Goal: Transaction & Acquisition: Purchase product/service

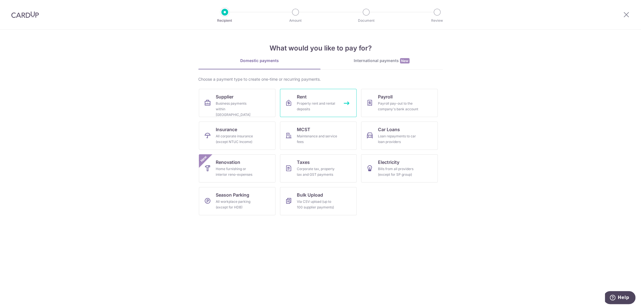
click at [298, 104] on div "Property rent and rental deposits" at bounding box center [317, 106] width 41 height 11
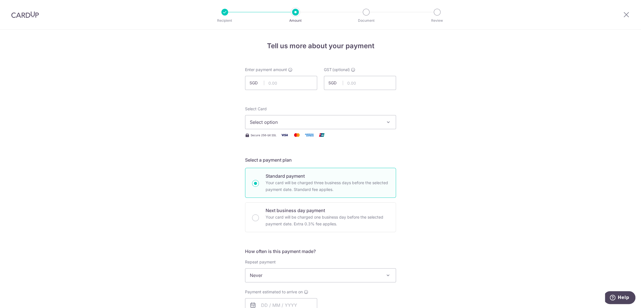
click at [210, 281] on div "Tell us more about your payment Enter payment amount SGD GST (optional) SGD Sel…" at bounding box center [320, 303] width 641 height 547
click at [228, 277] on div "Tell us more about your payment Enter payment amount SGD GST (optional) SGD Sel…" at bounding box center [320, 303] width 641 height 547
click at [275, 117] on button "Select option" at bounding box center [320, 122] width 151 height 14
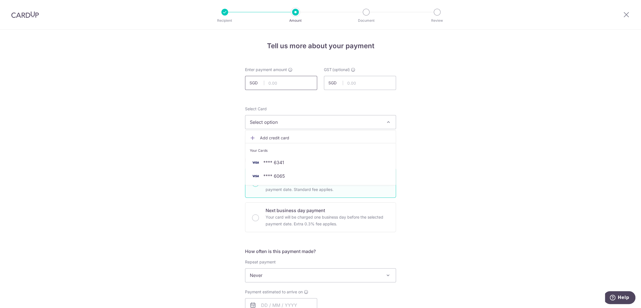
click at [287, 84] on input "text" at bounding box center [281, 83] width 72 height 14
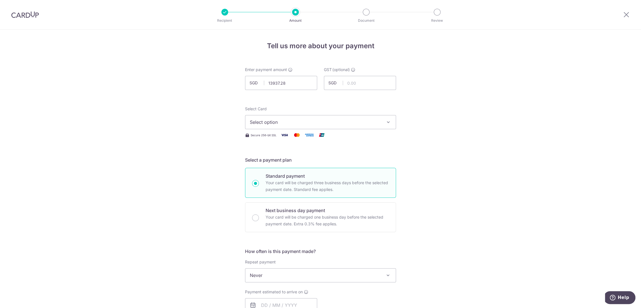
type input "13,937.28"
click at [305, 120] on span "Select option" at bounding box center [315, 122] width 131 height 7
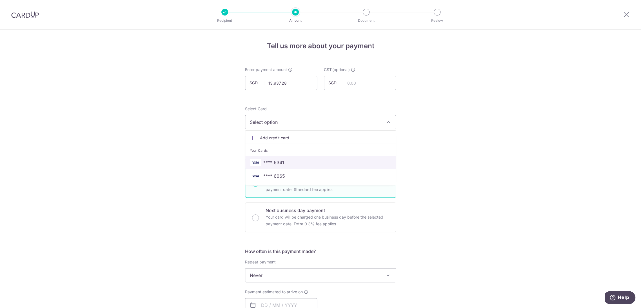
click at [290, 161] on span "**** 6341" at bounding box center [320, 162] width 141 height 7
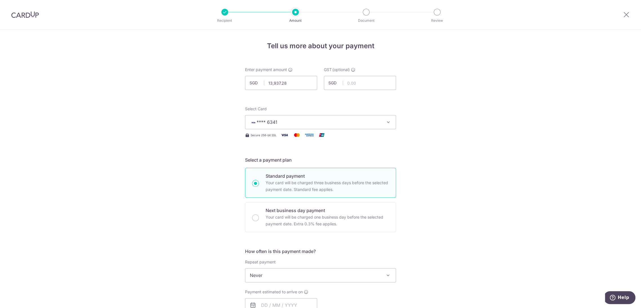
click at [328, 116] on button "**** 6341" at bounding box center [320, 122] width 151 height 14
click at [309, 174] on span "**** 6065" at bounding box center [320, 175] width 141 height 7
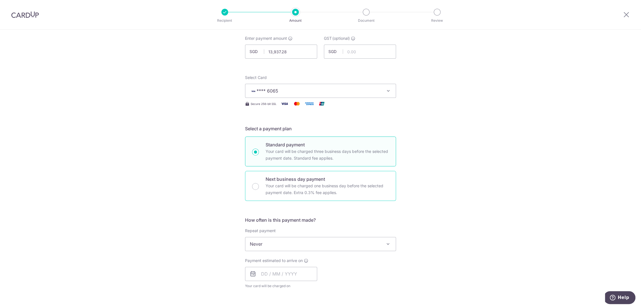
scroll to position [94, 0]
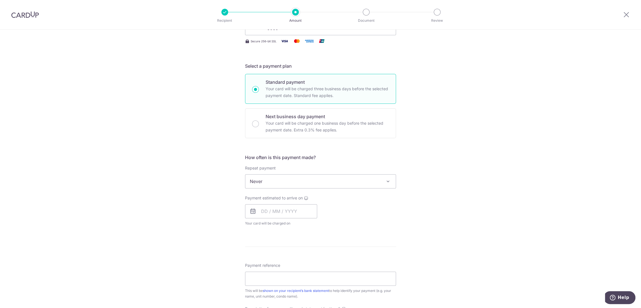
click at [279, 179] on span "Never" at bounding box center [320, 181] width 150 height 14
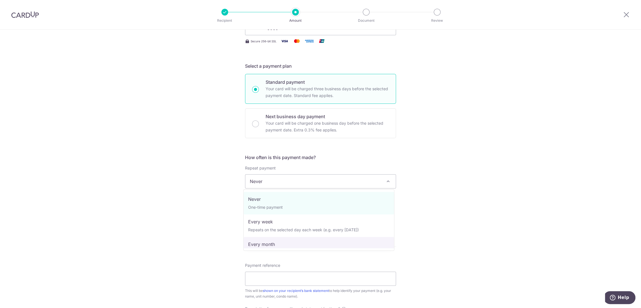
select select "3"
type input "31/03/2027"
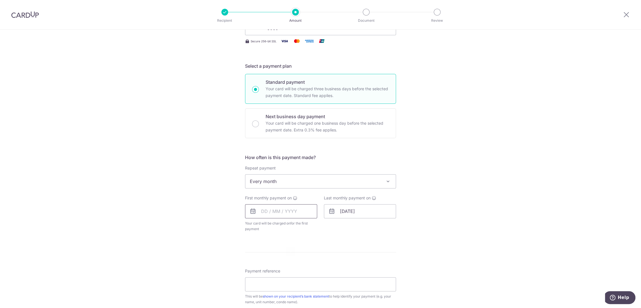
click at [288, 208] on input "text" at bounding box center [281, 211] width 72 height 14
click at [287, 250] on link "3" at bounding box center [290, 251] width 9 height 9
type input "[DATE]"
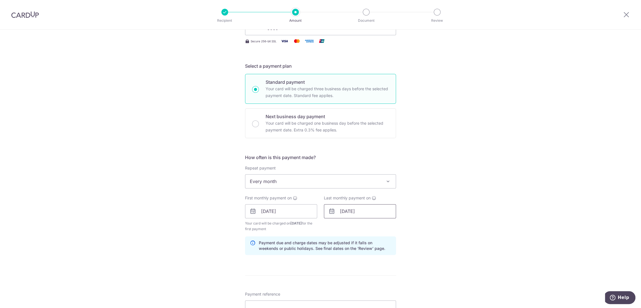
click at [369, 209] on input "31/03/2027" at bounding box center [360, 211] width 72 height 14
click at [367, 250] on link "3" at bounding box center [369, 251] width 9 height 9
type input "03/03/2027"
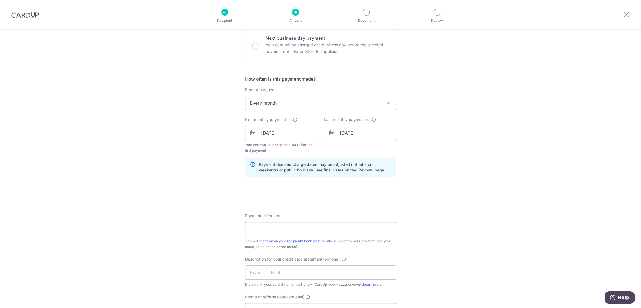
scroll to position [188, 0]
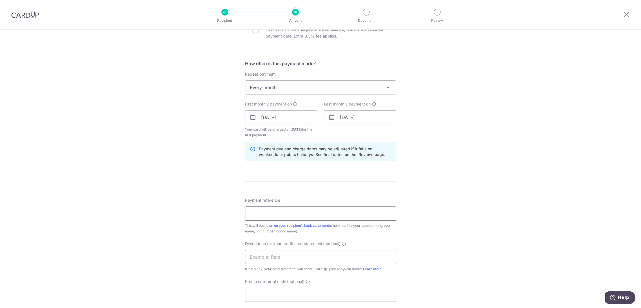
click at [362, 213] on input "Payment reference" at bounding box center [320, 213] width 151 height 14
drag, startPoint x: 273, startPoint y: 212, endPoint x: 247, endPoint y: 212, distance: 25.4
click at [247, 212] on input "Payroll May 25 Cardup" at bounding box center [320, 213] width 151 height 14
drag, startPoint x: 278, startPoint y: 212, endPoint x: 238, endPoint y: 214, distance: 40.3
click at [238, 214] on div "Tell us more about your payment Enter payment amount SGD 13,937.28 13937.28 GST…" at bounding box center [320, 130] width 641 height 576
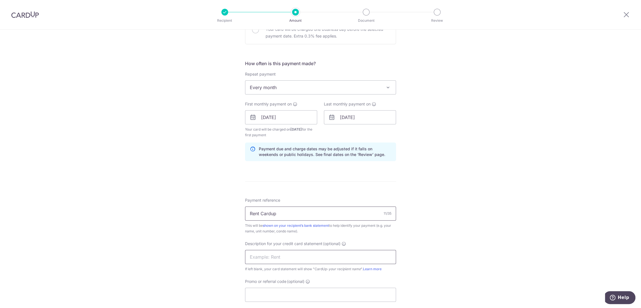
type input "Rent Cardup"
click at [285, 255] on input "text" at bounding box center [320, 257] width 151 height 14
paste input "Rent Cardup"
click at [301, 255] on input "Rent Cardup" at bounding box center [320, 257] width 151 height 14
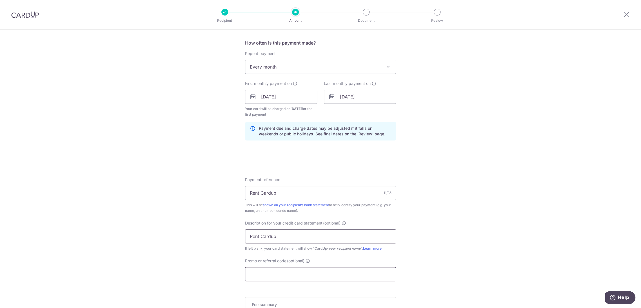
scroll to position [219, 0]
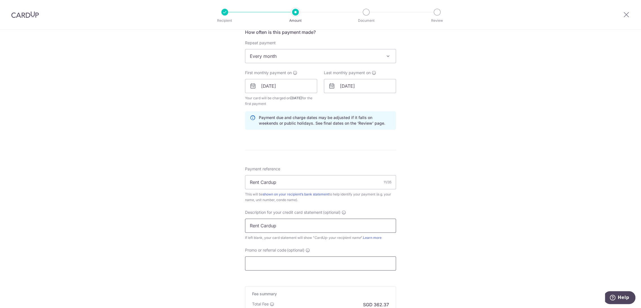
type input "Rent Cardup"
click at [295, 259] on input "Promo or referral code (optional)" at bounding box center [320, 263] width 151 height 14
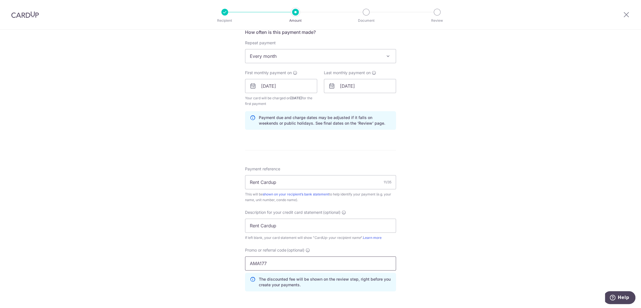
type input "AMA177"
click at [488, 227] on div "Tell us more about your payment Enter payment amount SGD 13,937.28 13937.28 GST…" at bounding box center [320, 112] width 641 height 602
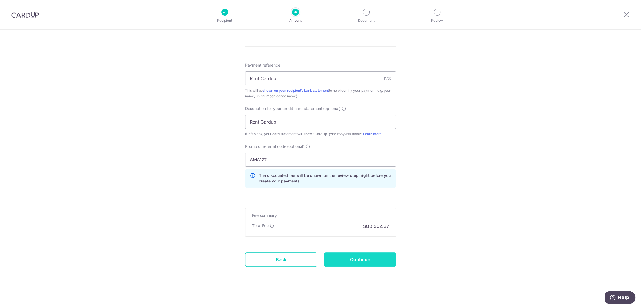
click at [377, 260] on input "Continue" at bounding box center [360, 259] width 72 height 14
type input "Create Schedule"
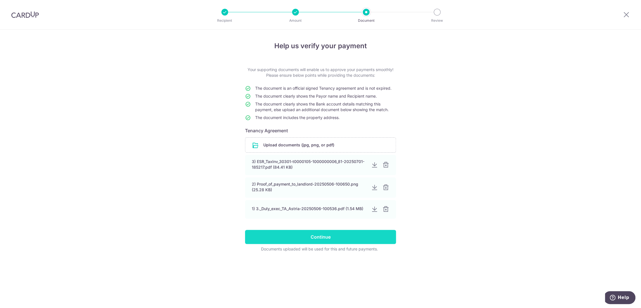
click at [331, 236] on input "Continue" at bounding box center [320, 237] width 151 height 14
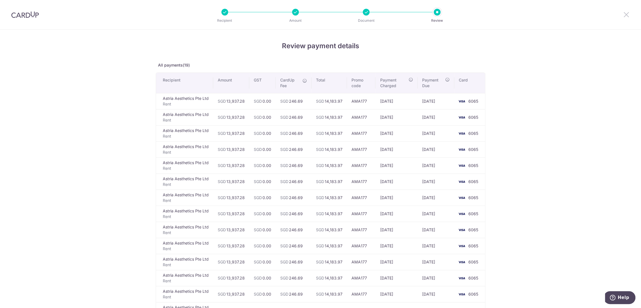
click at [629, 15] on icon at bounding box center [626, 14] width 7 height 7
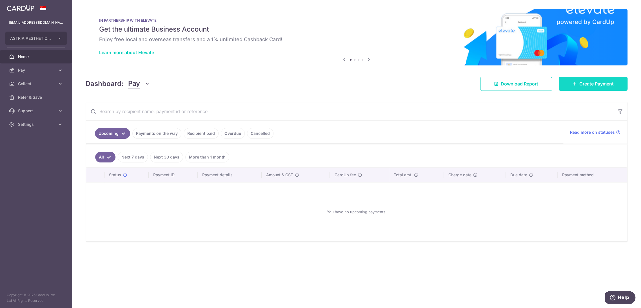
click at [582, 84] on span "Create Payment" at bounding box center [597, 83] width 34 height 7
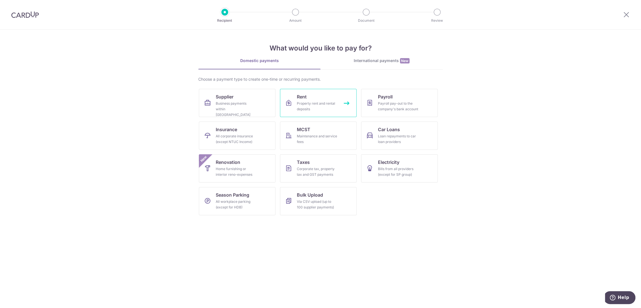
click at [328, 99] on link "Rent Property rent and rental deposits" at bounding box center [318, 103] width 77 height 28
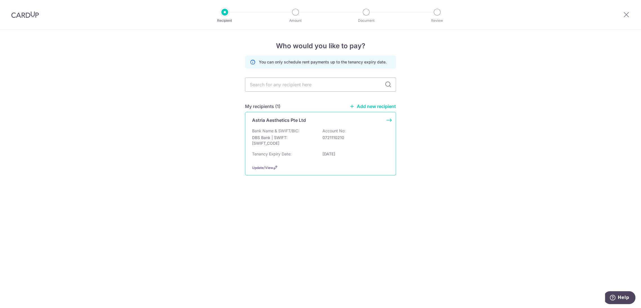
click at [300, 131] on div "Bank Name & SWIFT/BIC: DBS Bank | SWIFT: DBSSSGSGXXX Account No: 0721110210" at bounding box center [320, 138] width 137 height 21
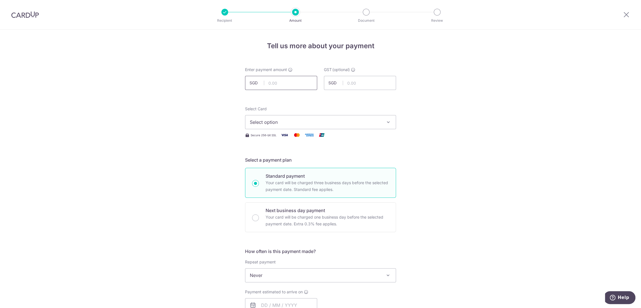
click at [301, 82] on input "text" at bounding box center [281, 83] width 72 height 14
type input "13,937.28"
click at [328, 122] on span "Select option" at bounding box center [315, 122] width 131 height 7
click at [294, 177] on span "**** 6065" at bounding box center [320, 175] width 141 height 7
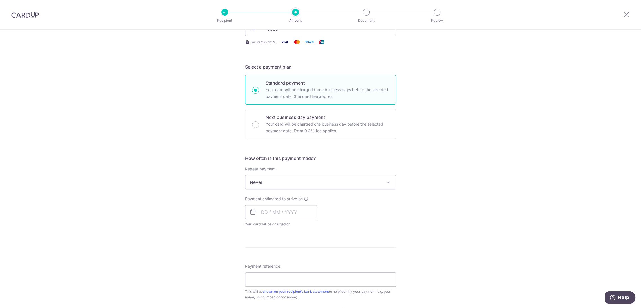
scroll to position [94, 0]
click at [277, 182] on span "Never" at bounding box center [320, 181] width 150 height 14
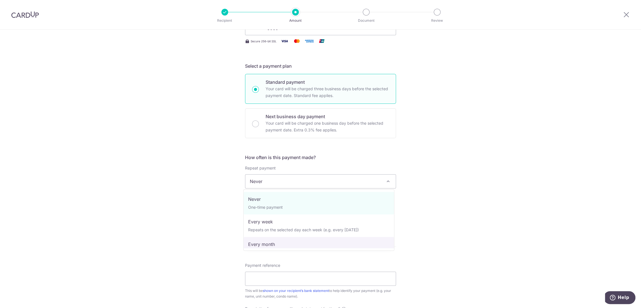
select select "3"
type input "31/03/2027"
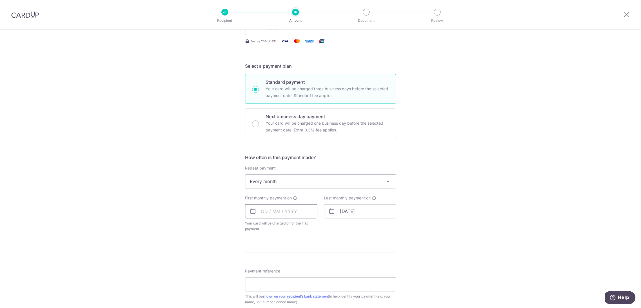
click at [286, 210] on input "text" at bounding box center [281, 211] width 72 height 14
click at [290, 250] on link "3" at bounding box center [290, 251] width 9 height 9
type input "[DATE]"
click at [347, 208] on input "31/03/2027" at bounding box center [360, 211] width 72 height 14
click at [381, 227] on select "2025 2026 2027 2028 2029 2030 2031 2032 2033 2034 2035" at bounding box center [382, 226] width 15 height 5
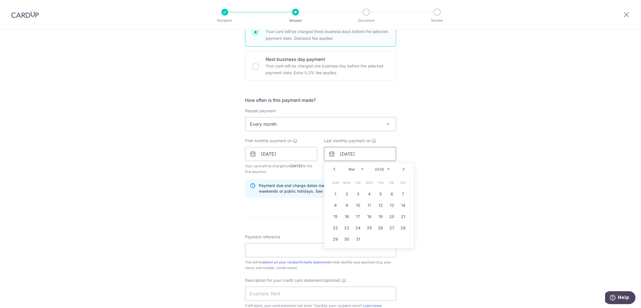
scroll to position [156, 0]
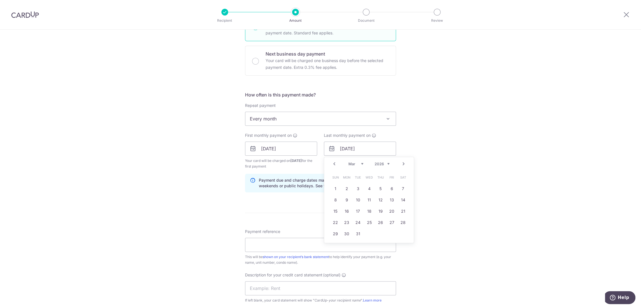
click at [334, 163] on link "Prev" at bounding box center [334, 163] width 7 height 7
click at [356, 188] on link "3" at bounding box center [358, 188] width 9 height 9
type input "[DATE]"
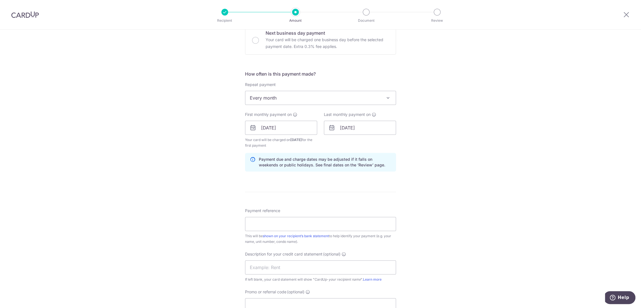
scroll to position [188, 0]
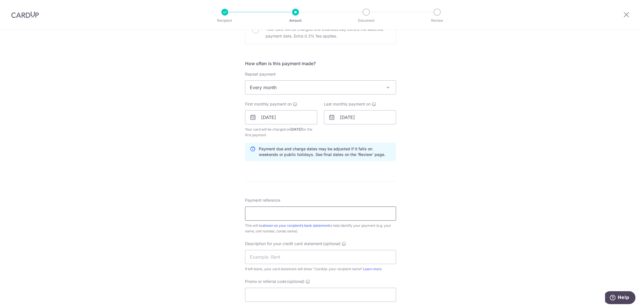
click at [300, 212] on input "Payment reference" at bounding box center [320, 213] width 151 height 14
click at [290, 212] on input "Rent Cardup" at bounding box center [320, 213] width 151 height 14
type input "Rent Cardup"
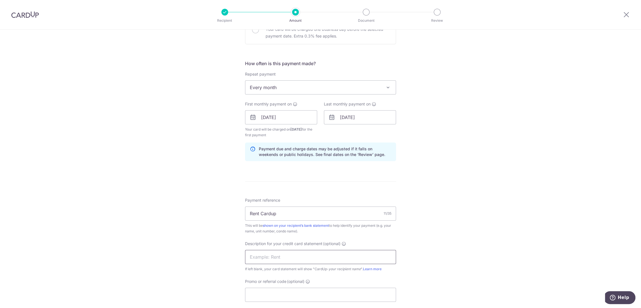
click at [281, 256] on input "text" at bounding box center [320, 257] width 151 height 14
click at [261, 213] on input "Rent Cardup" at bounding box center [320, 213] width 151 height 14
click at [217, 228] on div "Tell us more about your payment Enter payment amount SGD 13,937.28 13937.28 GST…" at bounding box center [320, 130] width 641 height 576
click at [267, 256] on input "text" at bounding box center [320, 257] width 151 height 14
click at [249, 215] on input "Rent Cardup" at bounding box center [320, 213] width 151 height 14
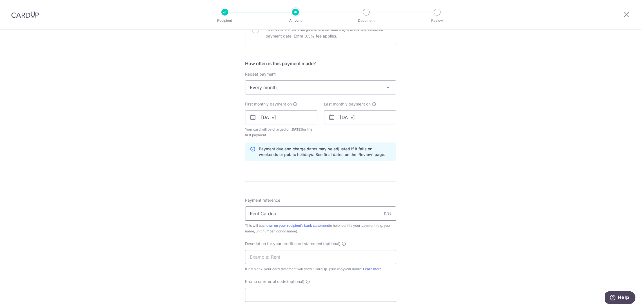
click at [249, 215] on input "Rent Cardup" at bounding box center [320, 213] width 151 height 14
click at [282, 256] on input "text" at bounding box center [320, 257] width 151 height 14
paste input "Rent Cardup"
type input "Rent Cardup"
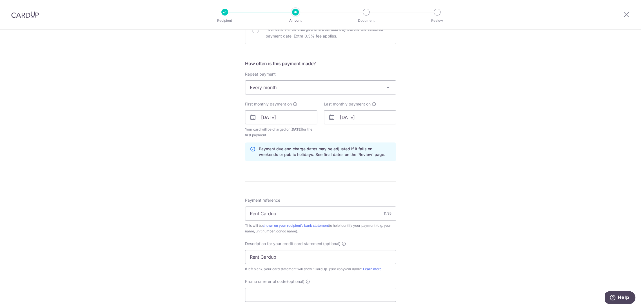
click at [436, 243] on div "Tell us more about your payment Enter payment amount SGD 13,937.28 13937.28 GST…" at bounding box center [320, 130] width 641 height 576
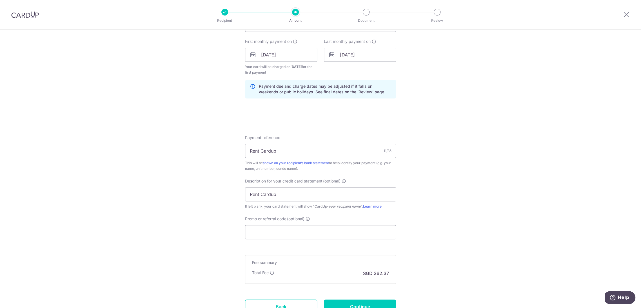
scroll to position [282, 0]
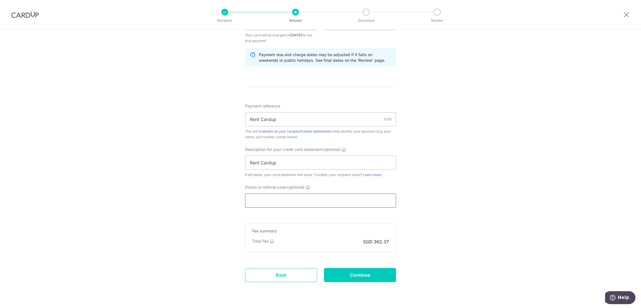
click at [319, 201] on input "Promo or referral code (optional)" at bounding box center [320, 200] width 151 height 14
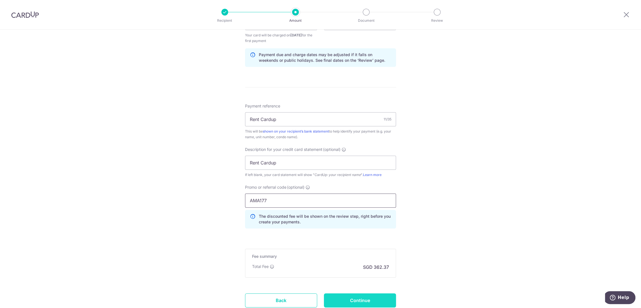
type input "AMA177"
click at [372, 298] on input "Continue" at bounding box center [360, 300] width 72 height 14
type input "Create Schedule"
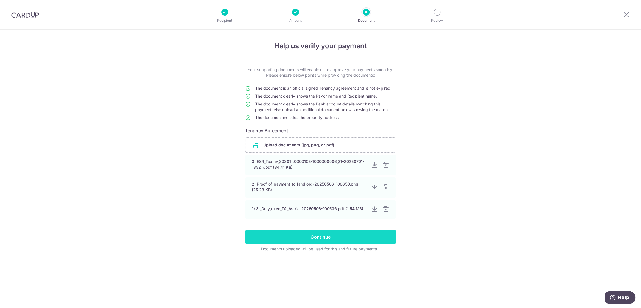
click at [334, 234] on input "Continue" at bounding box center [320, 237] width 151 height 14
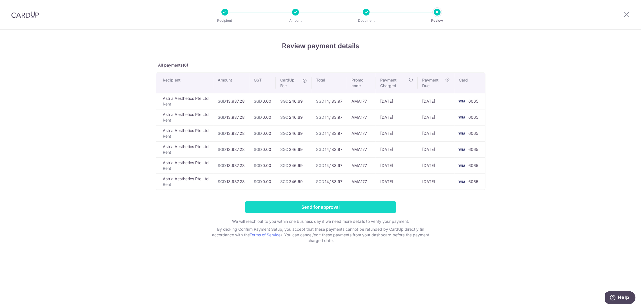
click at [369, 207] on input "Send for approval" at bounding box center [320, 207] width 151 height 12
